Goal: Information Seeking & Learning: Learn about a topic

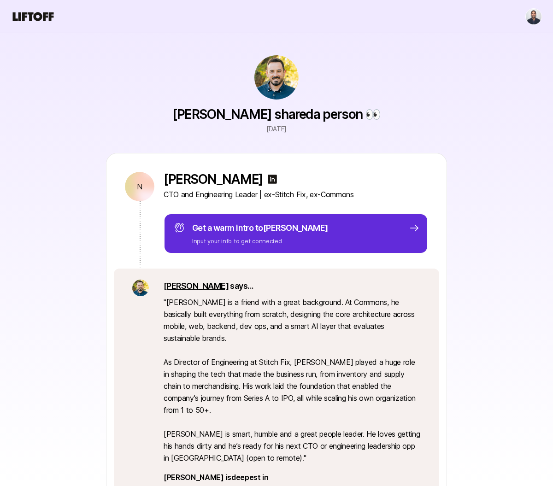
click at [27, 8] on div at bounding box center [276, 16] width 531 height 17
click at [31, 16] on icon at bounding box center [33, 16] width 41 height 9
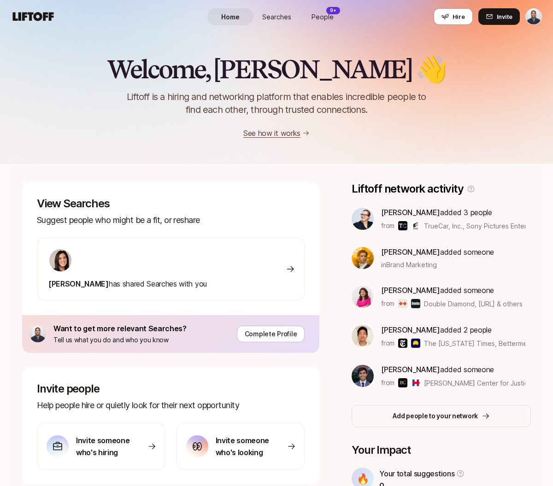
click at [248, 267] on div "[PERSON_NAME] has shared Searches with you" at bounding box center [171, 269] width 268 height 63
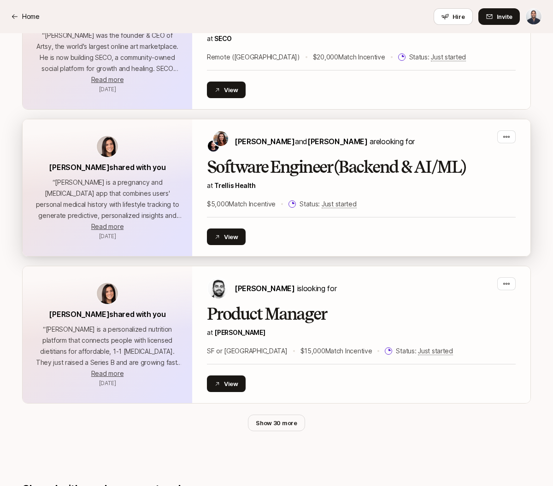
scroll to position [372, 0]
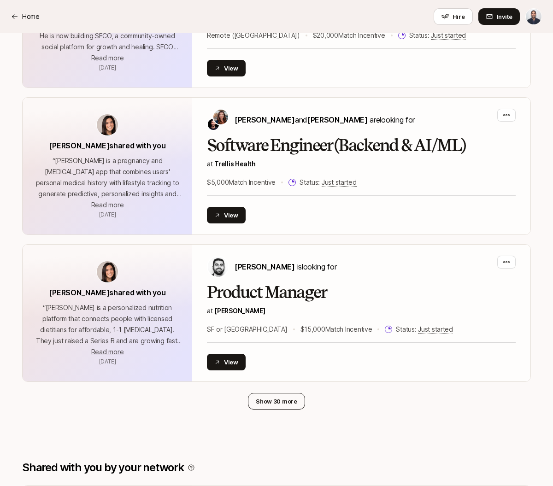
click at [269, 396] on button "Show 30 more" at bounding box center [276, 401] width 57 height 17
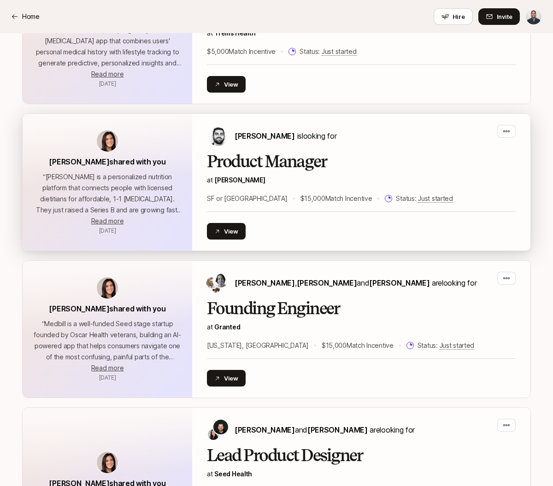
scroll to position [527, 0]
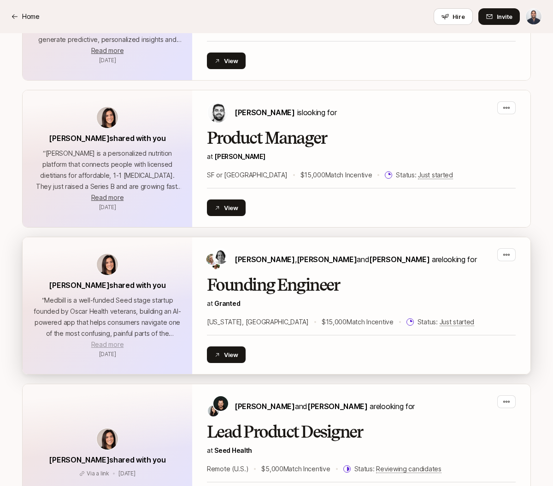
click at [114, 345] on span "Read more" at bounding box center [107, 345] width 32 height 8
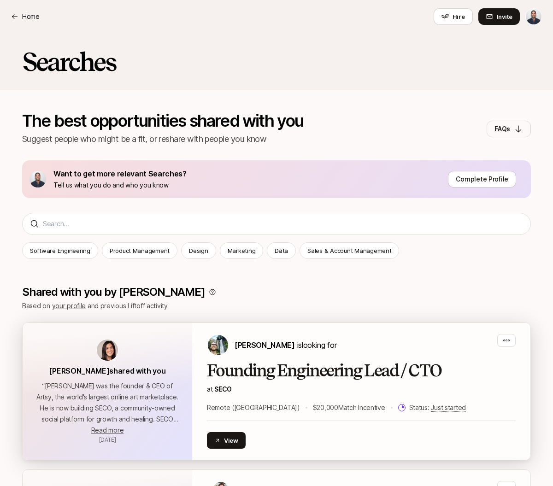
click at [124, 424] on p "“ [PERSON_NAME] was the founder & CEO of Artsy, the world's largest online art …" at bounding box center [107, 403] width 147 height 44
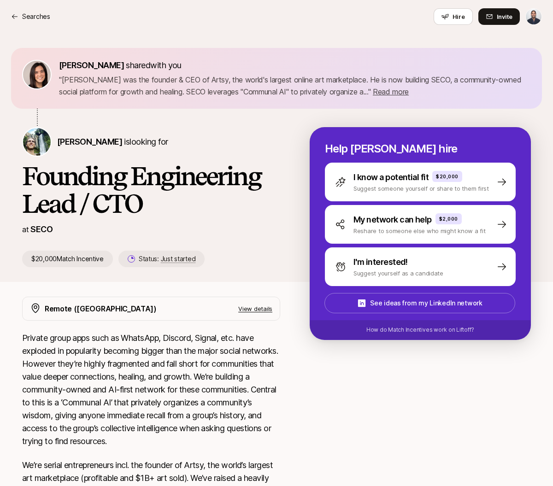
click at [49, 228] on p "SECO" at bounding box center [41, 229] width 22 height 13
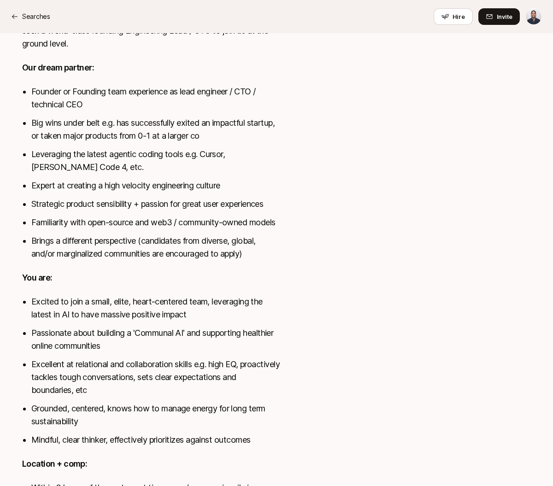
scroll to position [605, 0]
